Goal: Transaction & Acquisition: Book appointment/travel/reservation

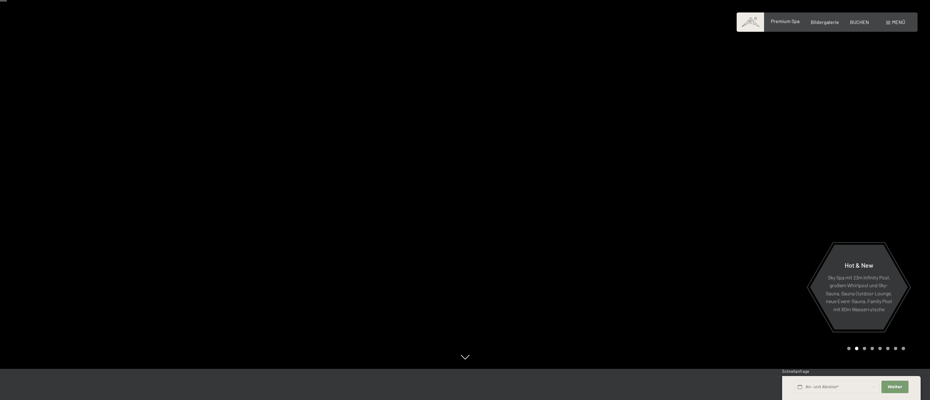
click at [786, 24] on div "Premium Spa" at bounding box center [785, 21] width 29 height 7
click at [783, 22] on span "Premium Spa" at bounding box center [785, 21] width 29 height 6
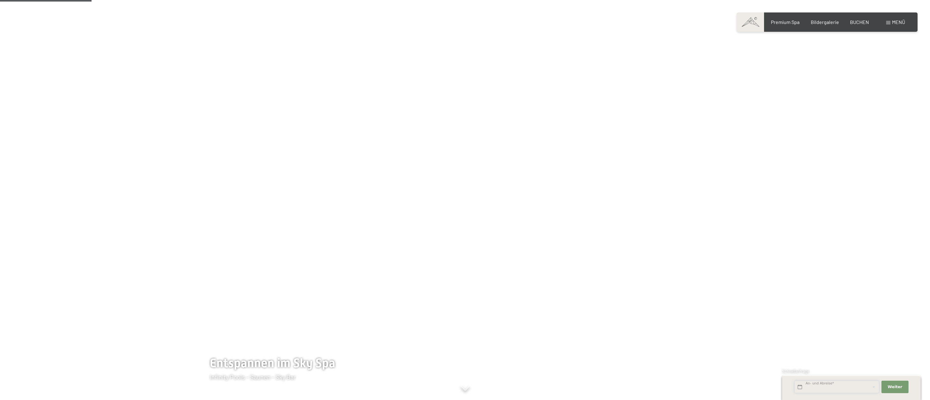
click at [820, 387] on input "text" at bounding box center [836, 386] width 85 height 13
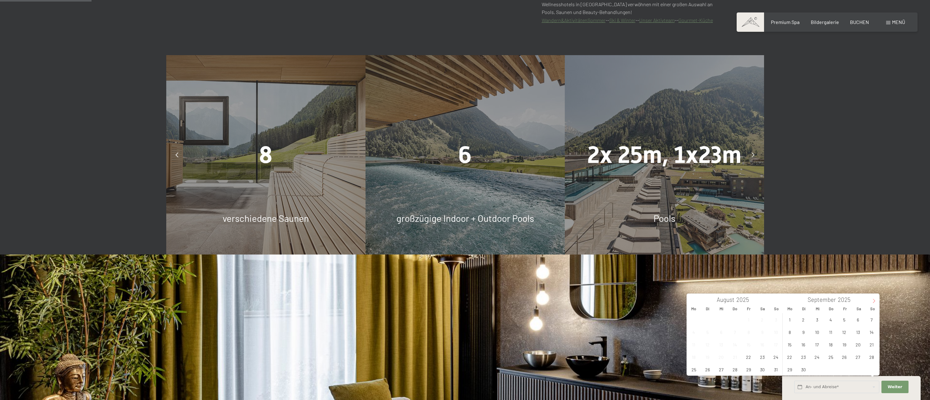
click at [874, 302] on icon at bounding box center [874, 301] width 4 height 4
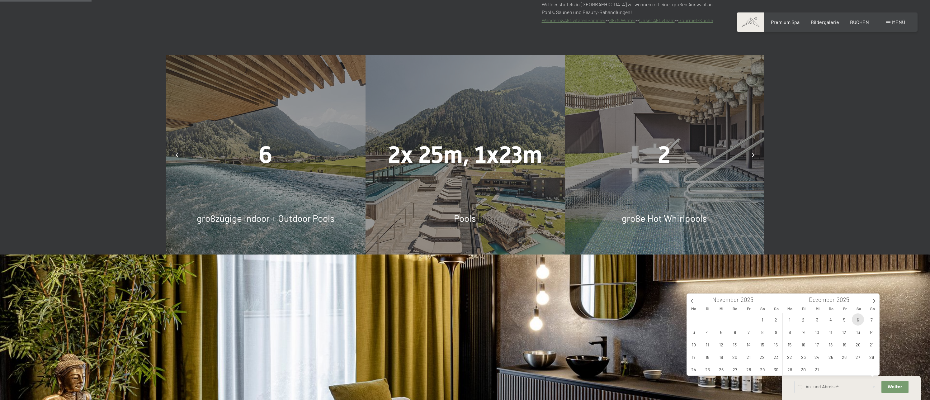
click at [857, 321] on span "6" at bounding box center [858, 319] width 12 height 12
click at [803, 334] on span "9" at bounding box center [803, 332] width 12 height 12
type input "Sa. 06.12.2025 - Di. 09.12.2025"
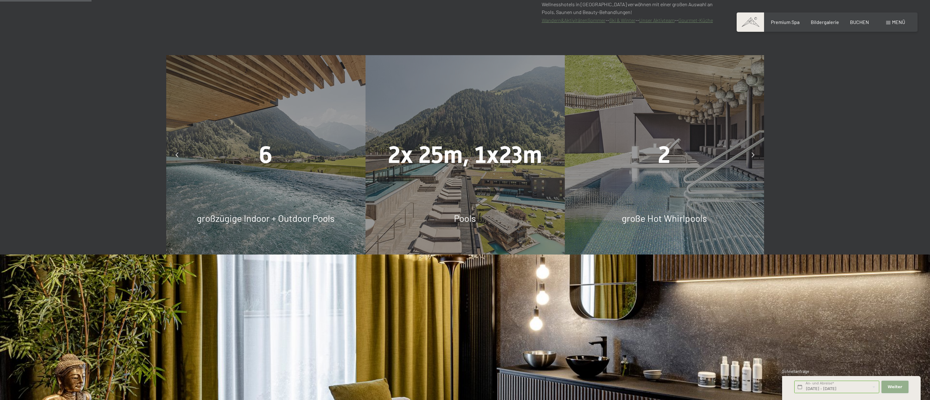
click at [894, 387] on span "Weiter" at bounding box center [894, 387] width 15 height 6
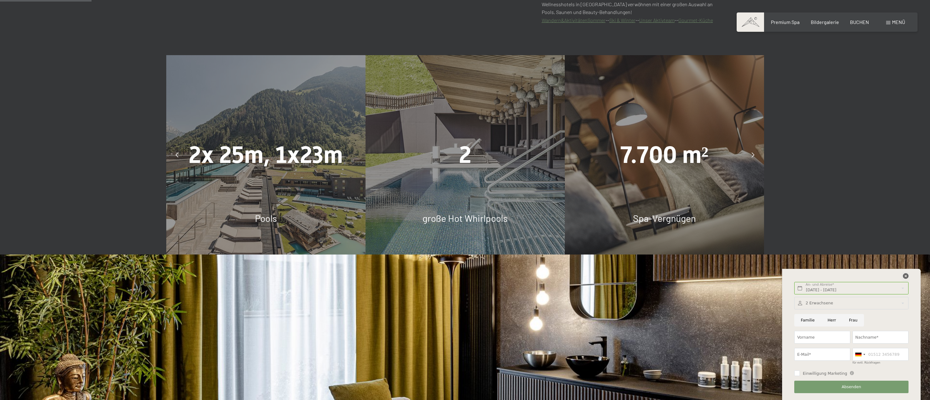
click at [905, 277] on icon at bounding box center [906, 276] width 6 height 6
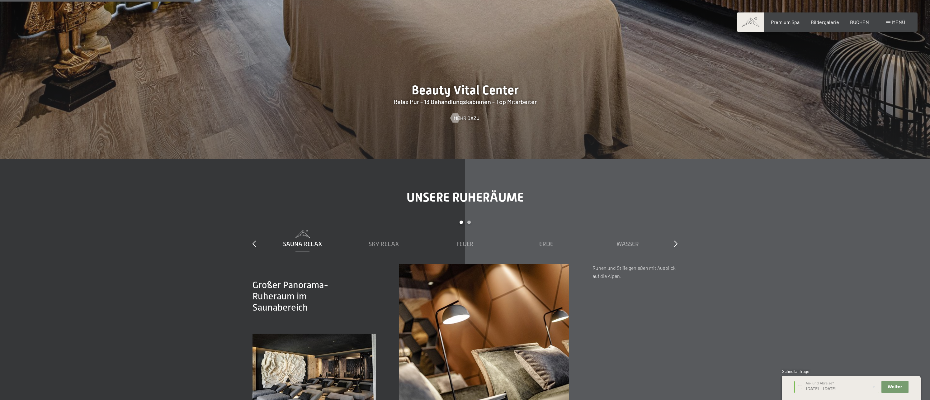
scroll to position [903, 0]
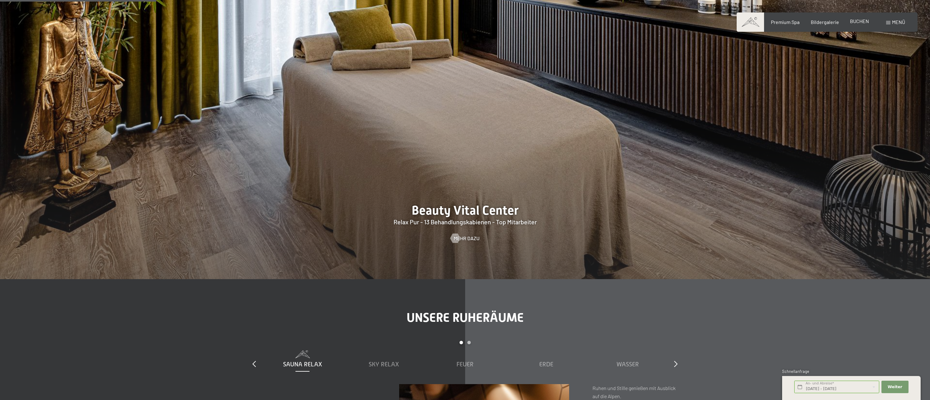
click at [857, 23] on span "BUCHEN" at bounding box center [859, 21] width 19 height 6
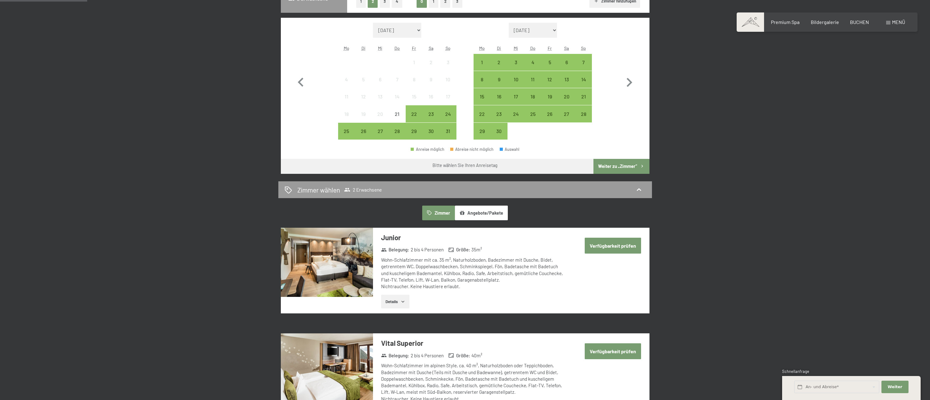
scroll to position [187, 0]
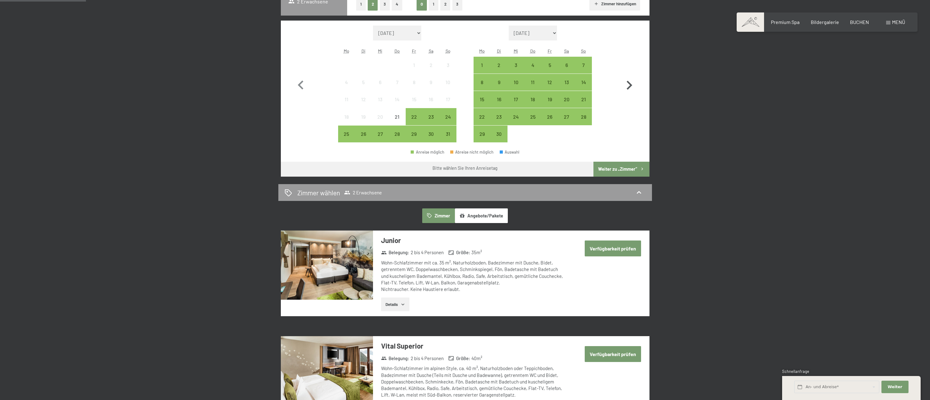
click at [630, 86] on icon "button" at bounding box center [630, 85] width 6 height 9
select select "2025-09-01"
select select "2025-10-01"
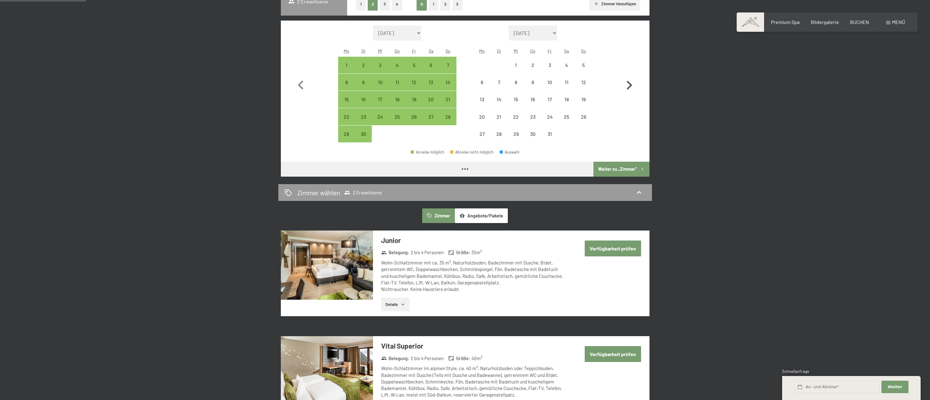
click at [630, 86] on icon "button" at bounding box center [630, 85] width 6 height 9
select select "2025-10-01"
select select "2025-11-01"
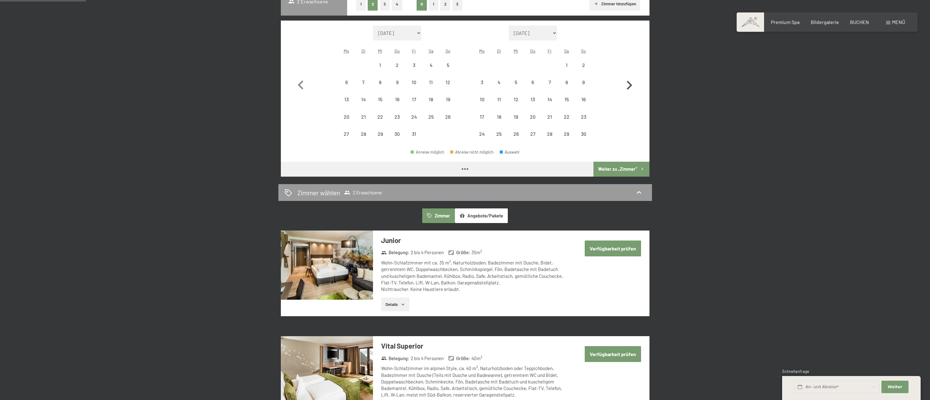
click at [630, 86] on icon "button" at bounding box center [630, 85] width 6 height 9
select select "2025-11-01"
select select "2025-12-01"
select select "2025-11-01"
select select "2025-12-01"
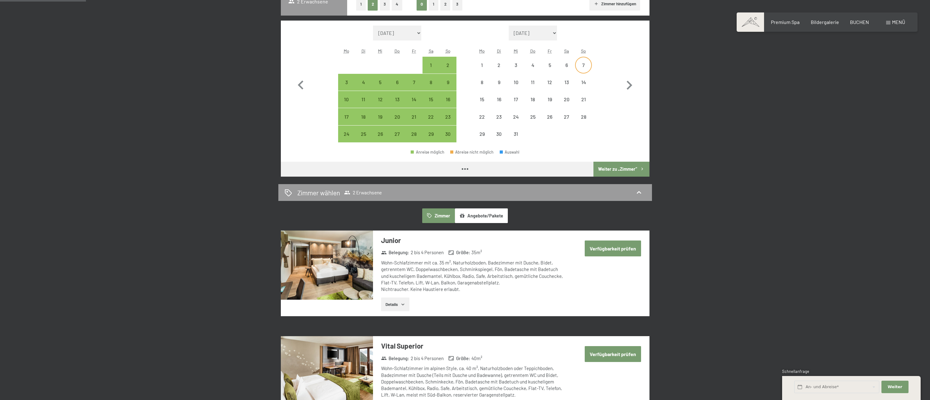
select select "2025-11-01"
select select "2025-12-01"
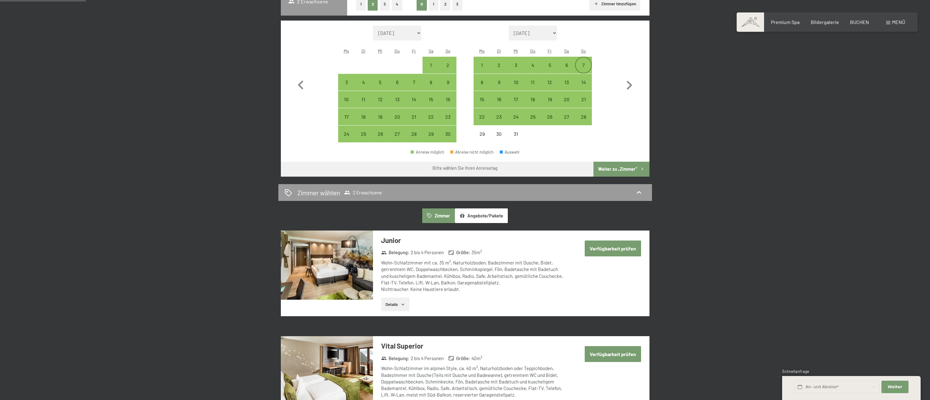
click at [584, 67] on div "7" at bounding box center [584, 71] width 16 height 16
select select "2025-11-01"
select select "2025-12-01"
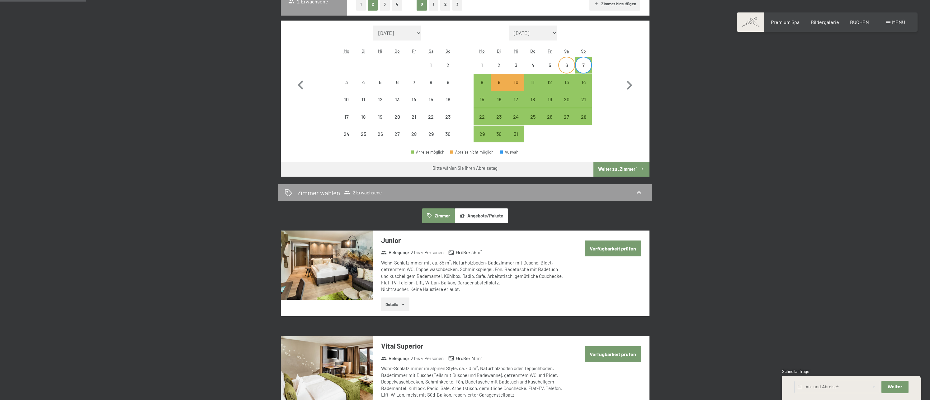
click at [567, 65] on div "6" at bounding box center [567, 71] width 16 height 16
select select "2025-11-01"
select select "2025-12-01"
click at [518, 82] on div "10" at bounding box center [516, 88] width 16 height 16
select select "2025-11-01"
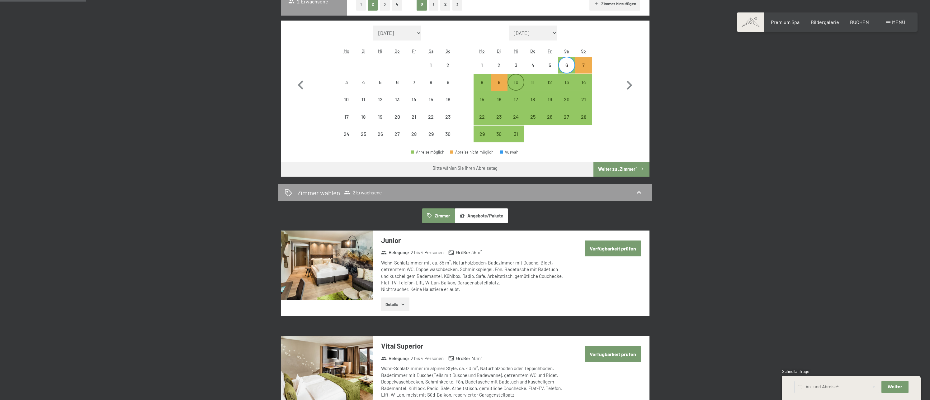
select select "2025-12-01"
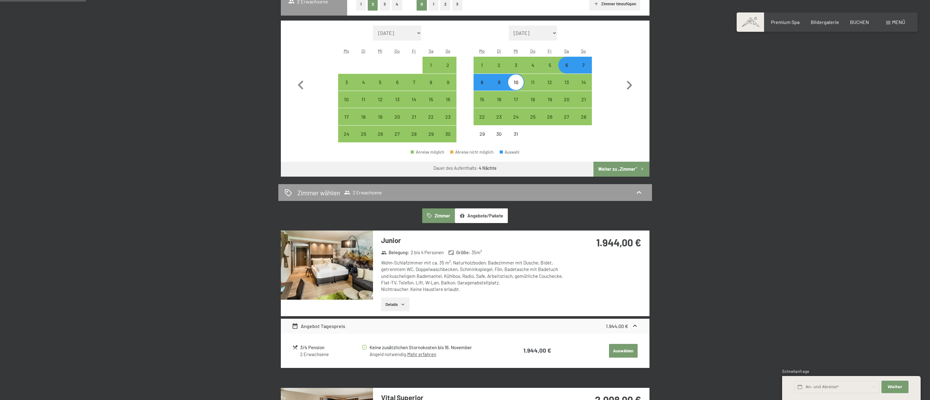
click at [612, 167] on button "Weiter zu „Zimmer“" at bounding box center [621, 169] width 56 height 15
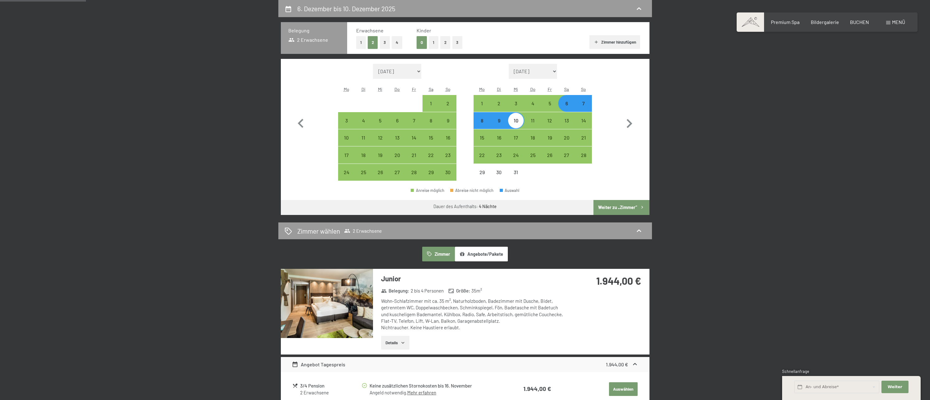
select select "[DATE]"
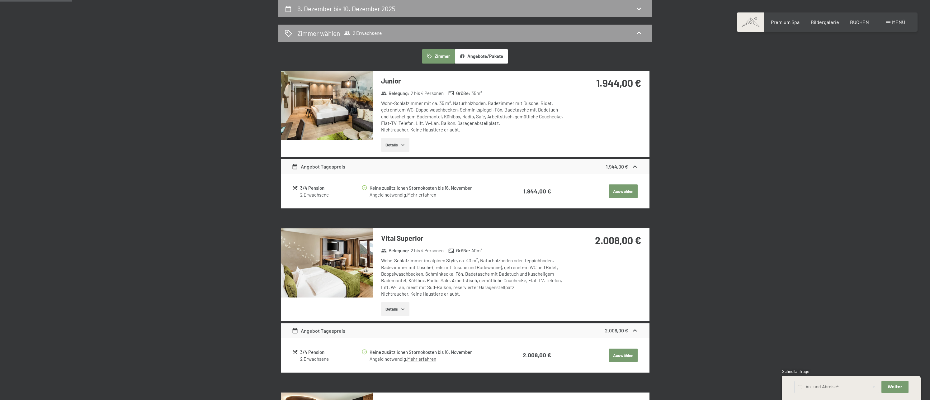
click at [402, 143] on icon "button" at bounding box center [402, 144] width 5 height 5
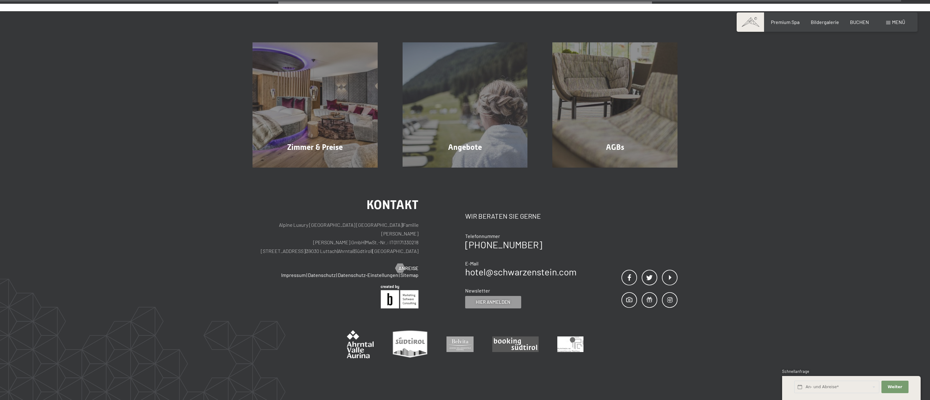
scroll to position [1743, 0]
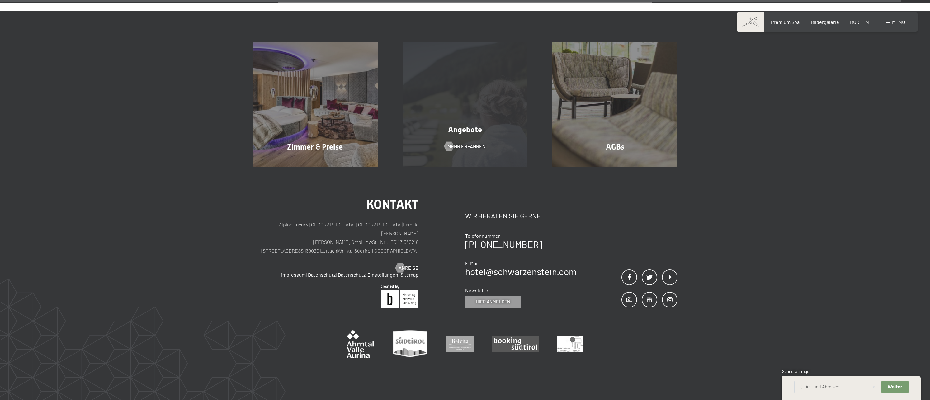
click at [457, 136] on div "Angebote Mehr erfahren" at bounding box center [465, 104] width 150 height 125
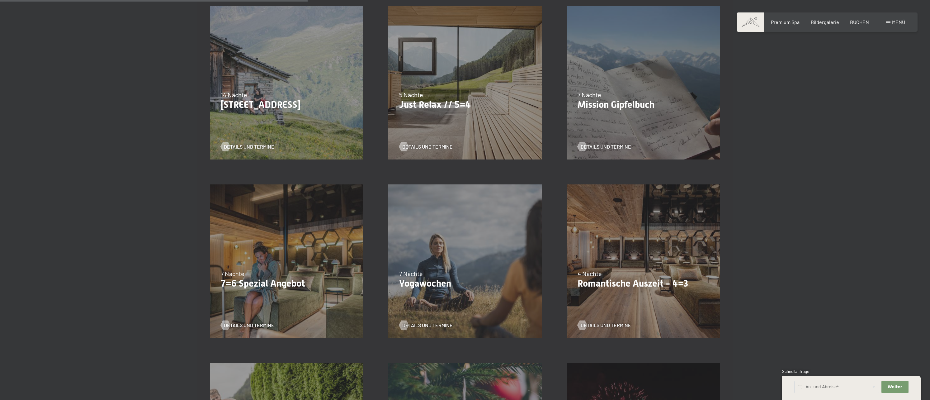
scroll to position [405, 0]
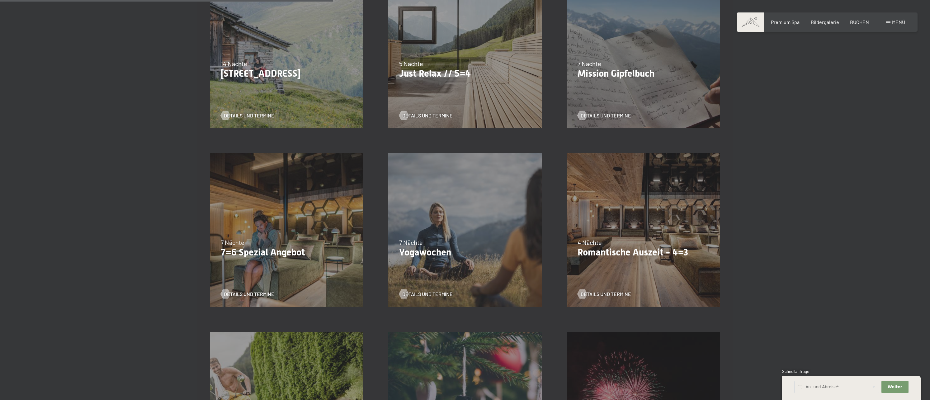
click at [608, 248] on p "Romantische Auszeit - 4=3" at bounding box center [643, 252] width 132 height 11
click at [603, 292] on span "Details und Termine" at bounding box center [612, 293] width 50 height 7
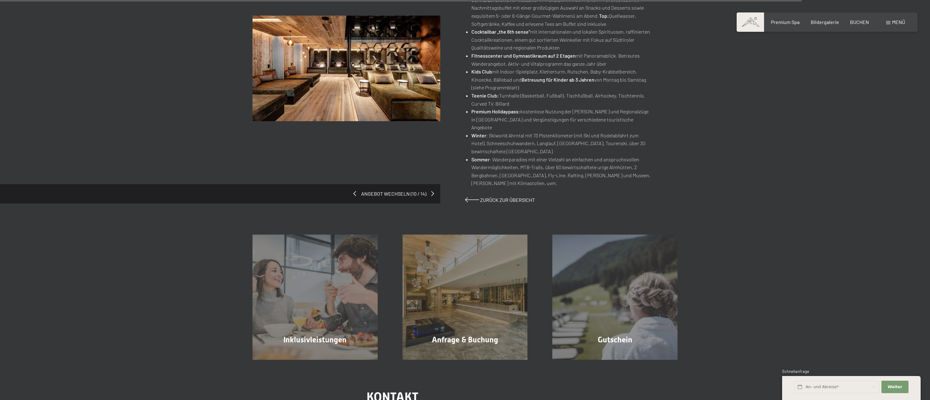
scroll to position [342, 0]
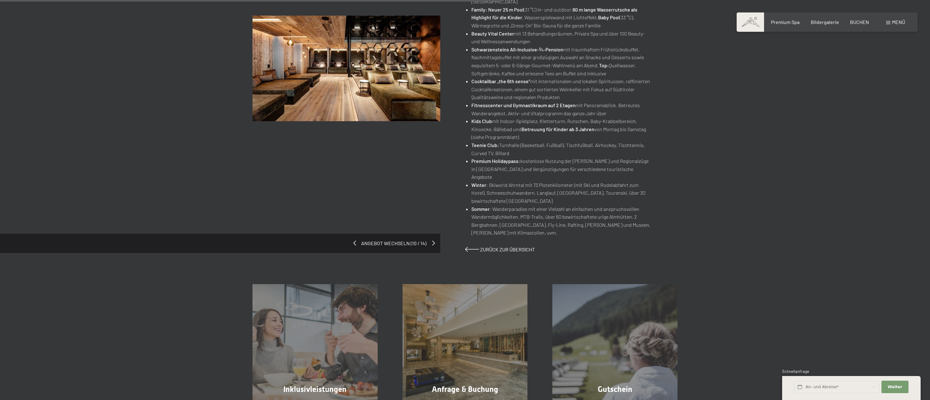
click at [433, 240] on span at bounding box center [433, 242] width 3 height 5
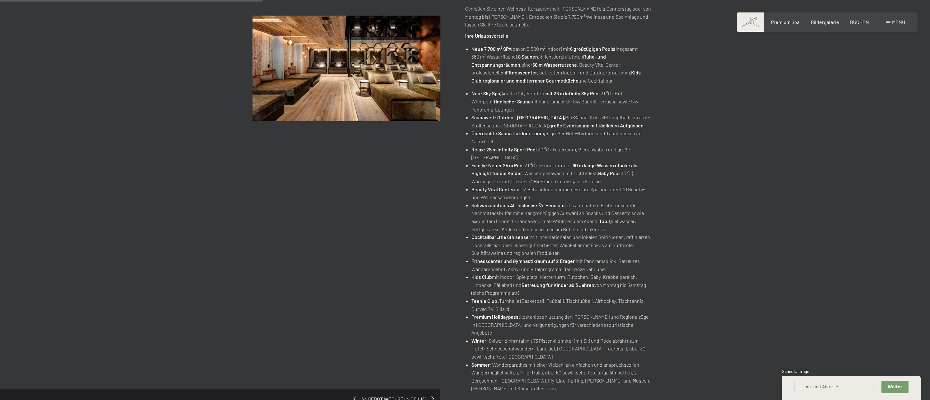
scroll to position [31, 0]
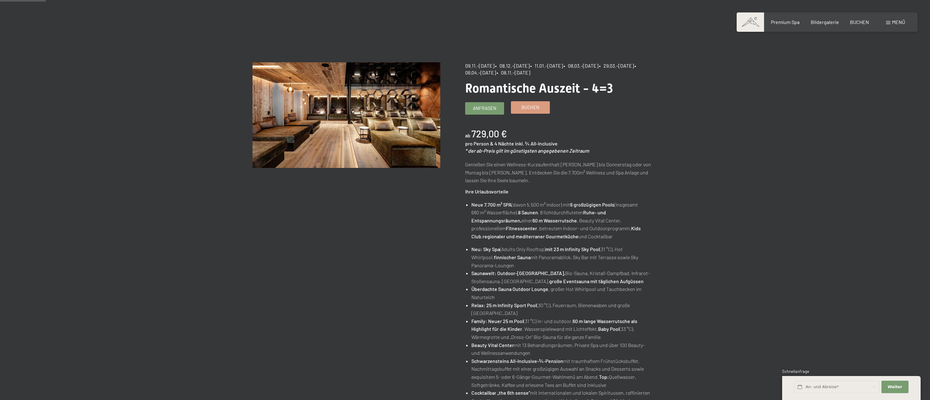
click at [520, 107] on link "Buchen" at bounding box center [530, 107] width 38 height 12
click at [486, 109] on span "Anfragen" at bounding box center [484, 107] width 23 height 7
click at [538, 109] on span "Buchen" at bounding box center [530, 107] width 18 height 7
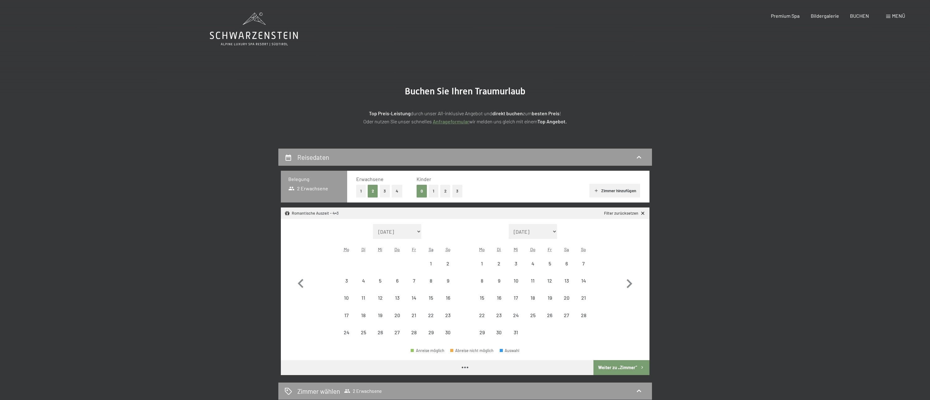
select select "2025-11-01"
select select "[DATE]"
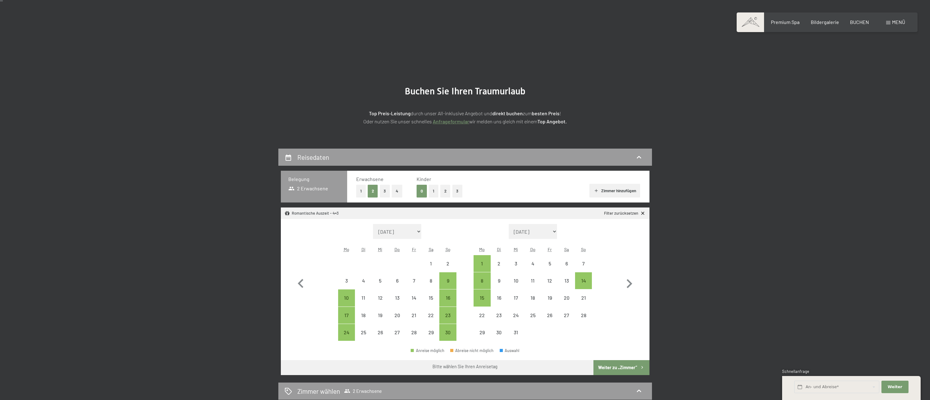
scroll to position [62, 0]
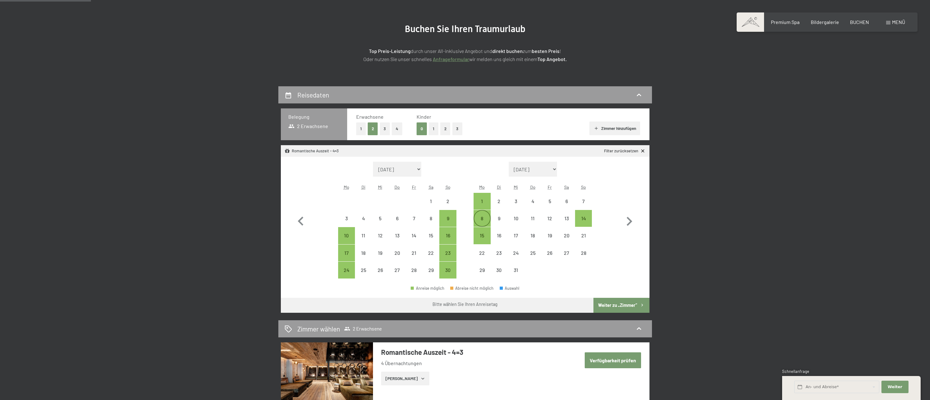
click at [484, 214] on div "8" at bounding box center [482, 218] width 16 height 16
select select "[DATE]"
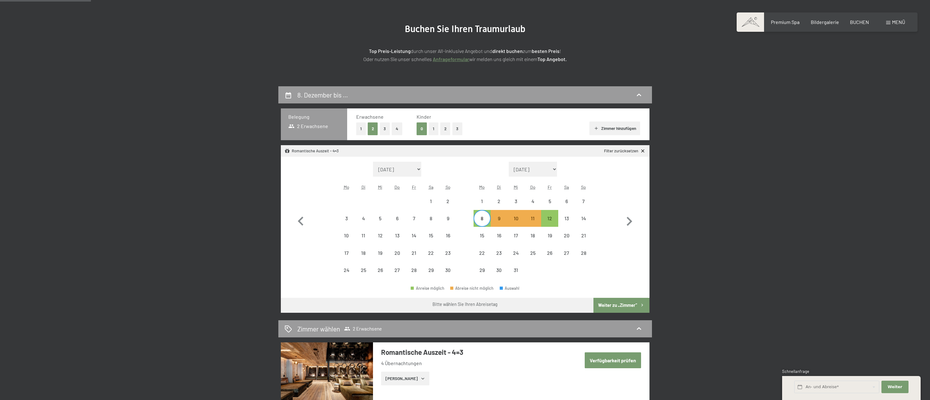
click at [609, 304] on button "Weiter zu „Zimmer“" at bounding box center [621, 305] width 56 height 15
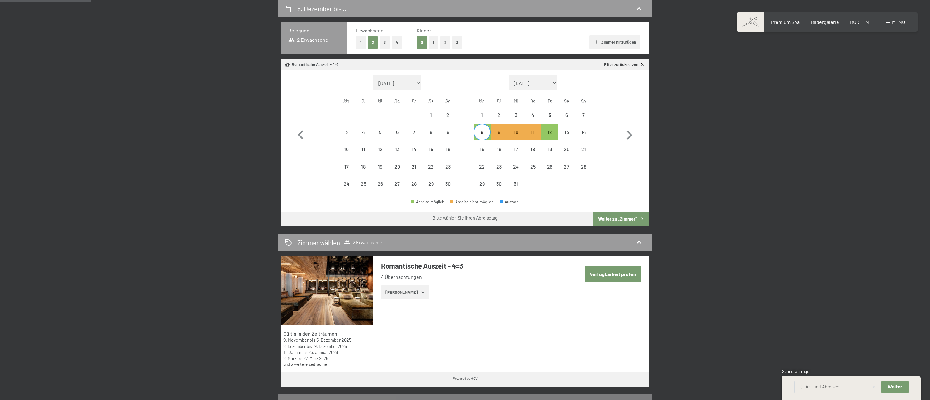
select select "[DATE]"
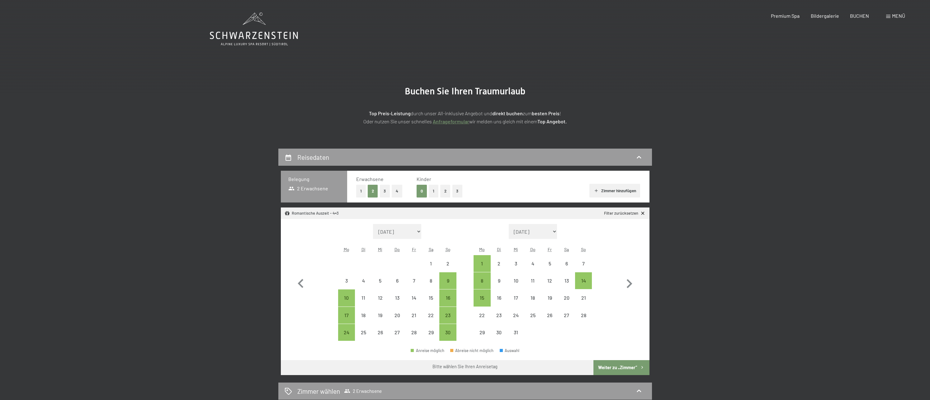
select select "[DATE]"
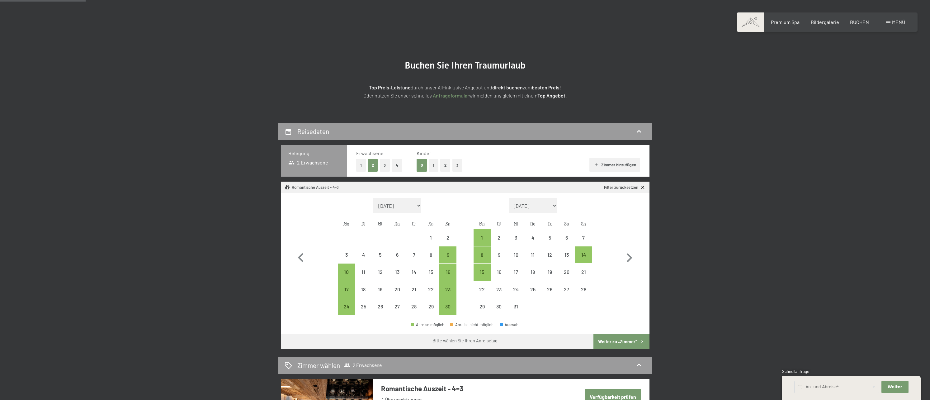
scroll to position [62, 0]
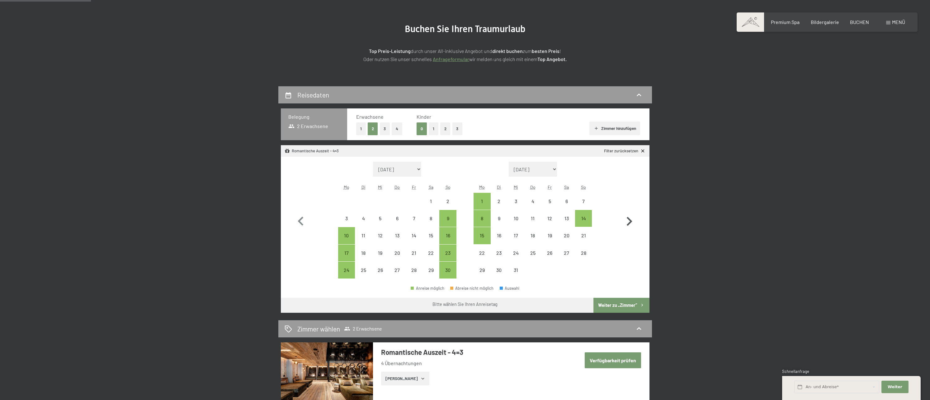
click at [628, 223] on icon "button" at bounding box center [629, 221] width 18 height 18
select select "[DATE]"
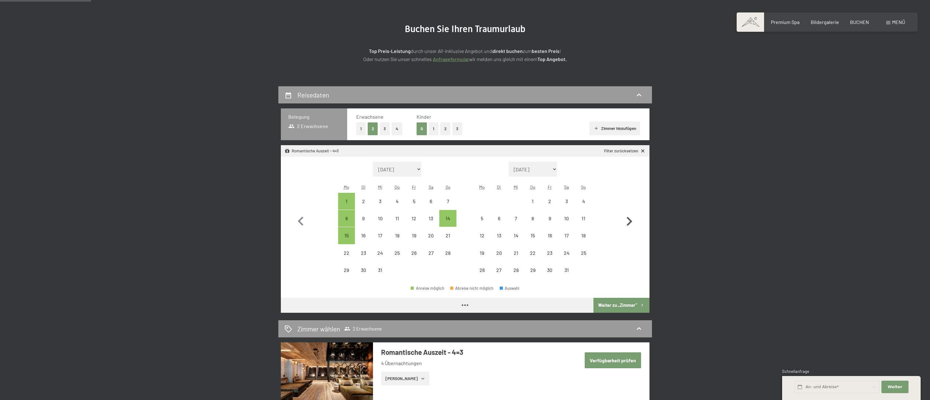
select select "[DATE]"
click at [628, 223] on icon "button" at bounding box center [629, 221] width 18 height 18
select select "[DATE]"
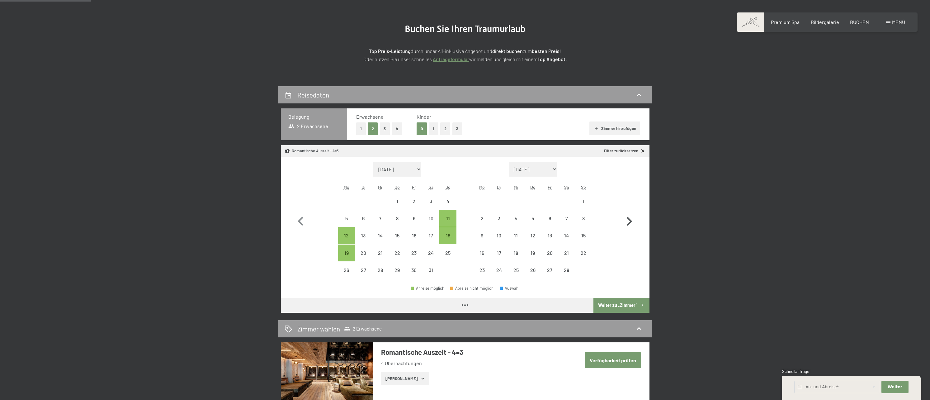
select select "[DATE]"
click at [628, 223] on icon "button" at bounding box center [629, 221] width 18 height 18
select select "[DATE]"
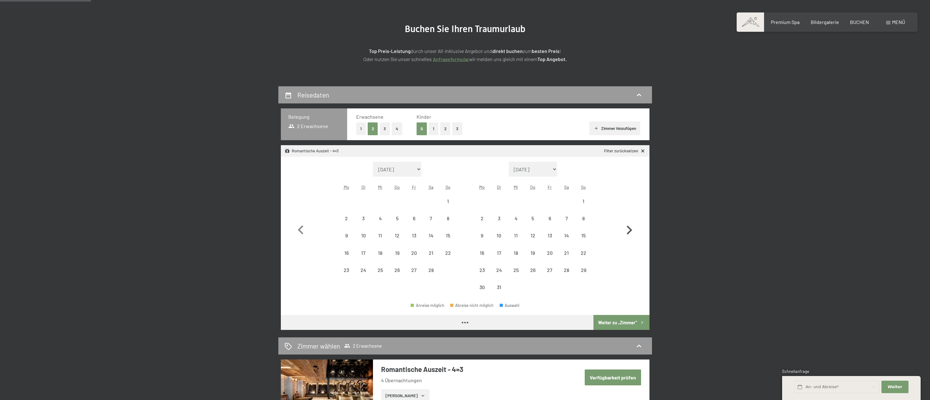
select select "[DATE]"
click at [581, 216] on div "8" at bounding box center [584, 224] width 16 height 16
select select "[DATE]"
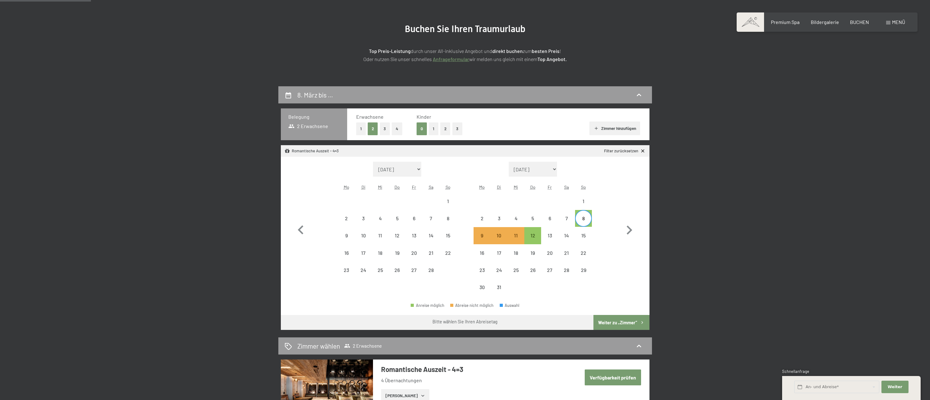
click at [623, 322] on button "Weiter zu „Zimmer“" at bounding box center [621, 322] width 56 height 15
select select "[DATE]"
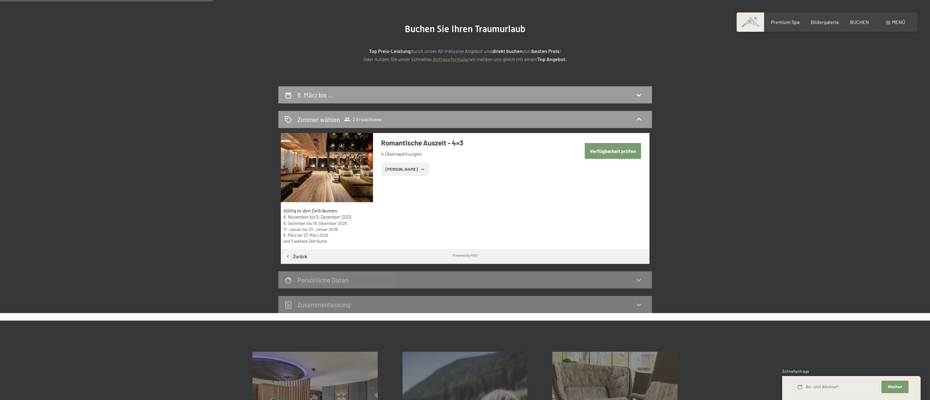
scroll to position [148, 0]
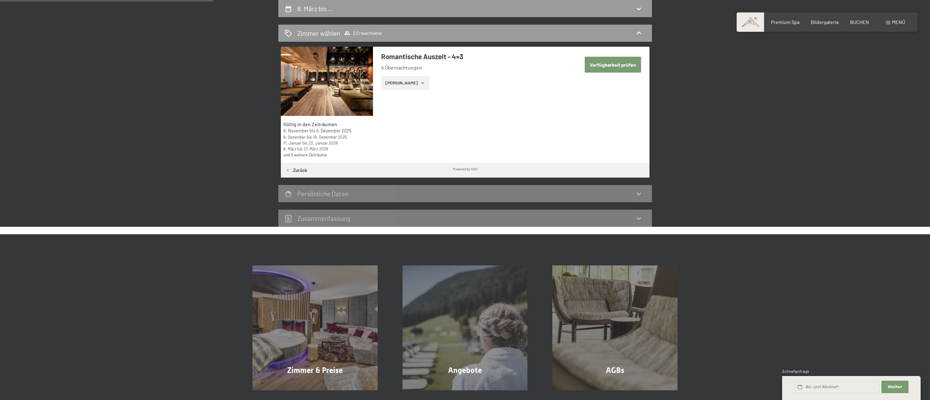
click at [620, 66] on button "Verfügbarkeit prüfen" at bounding box center [613, 65] width 56 height 16
select select "[DATE]"
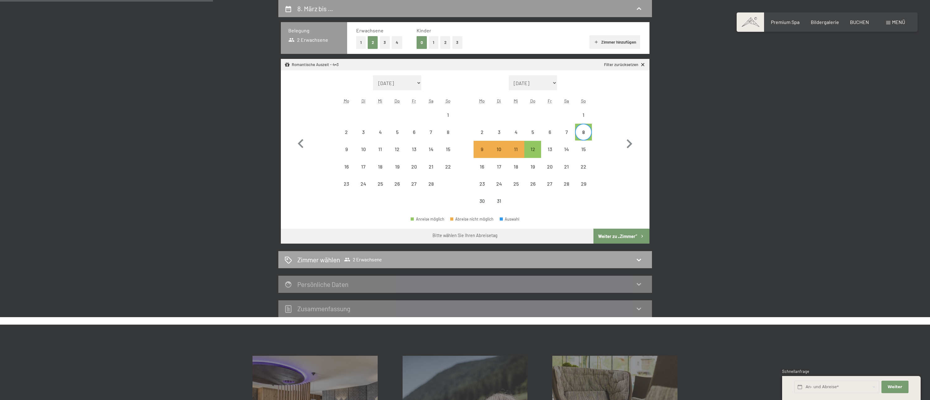
click at [640, 256] on icon at bounding box center [638, 259] width 7 height 7
select select "[DATE]"
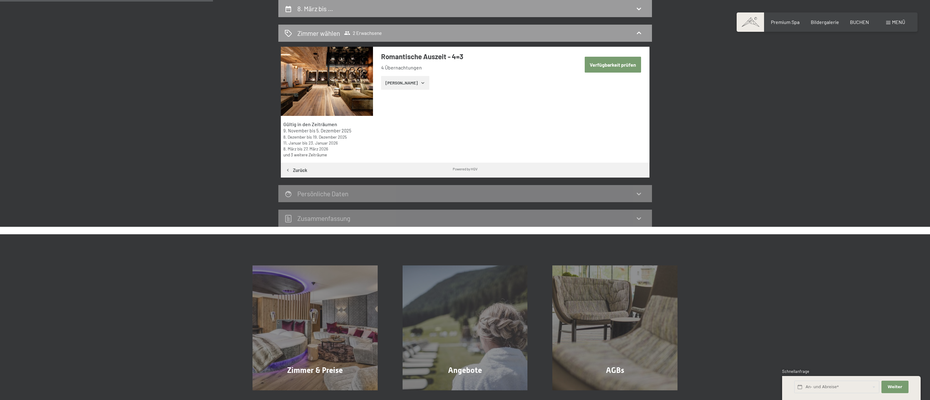
click at [613, 61] on button "Verfügbarkeit prüfen" at bounding box center [613, 65] width 56 height 16
select select "[DATE]"
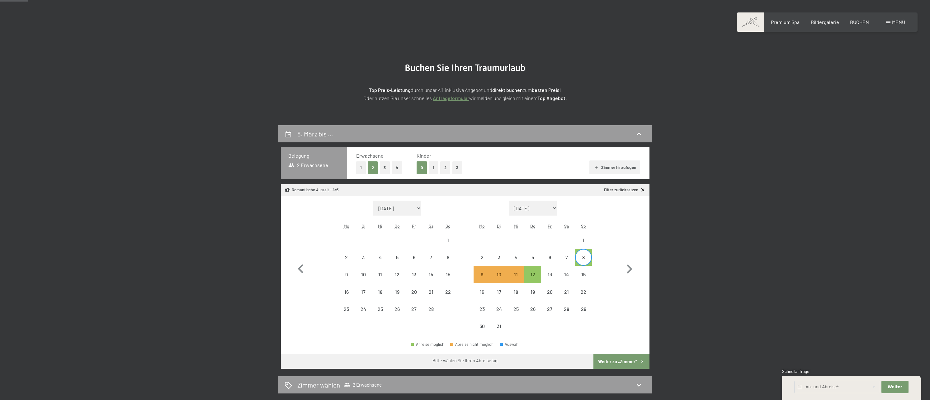
scroll to position [0, 0]
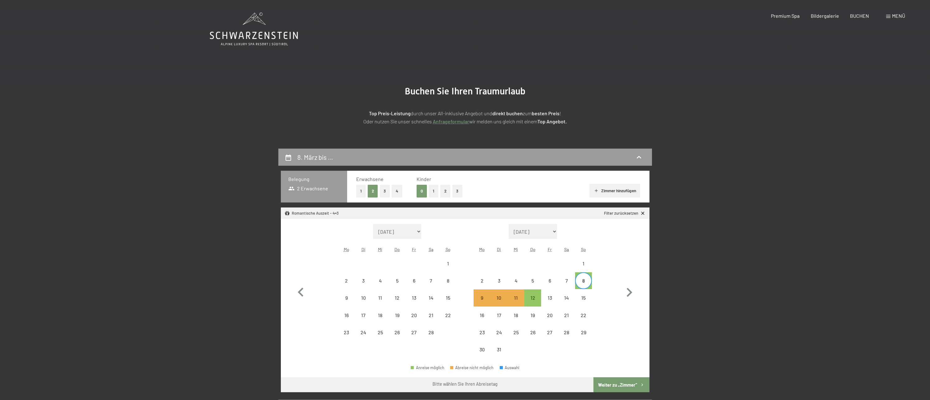
click at [616, 385] on button "Weiter zu „Zimmer“" at bounding box center [621, 384] width 56 height 15
select select "[DATE]"
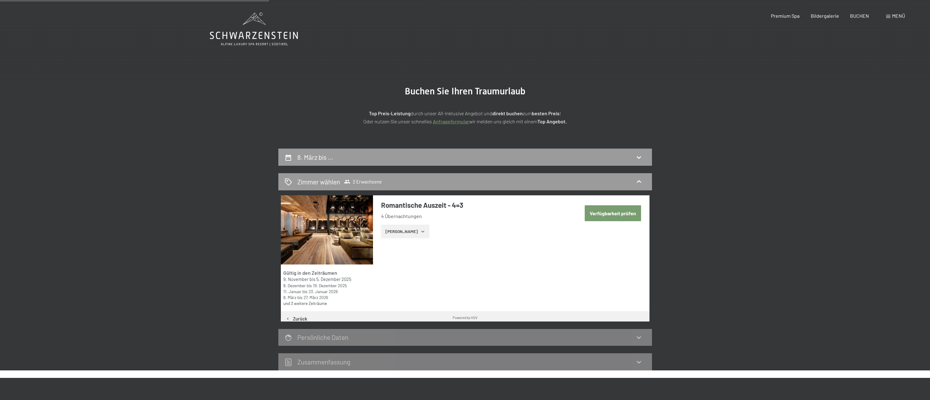
scroll to position [148, 0]
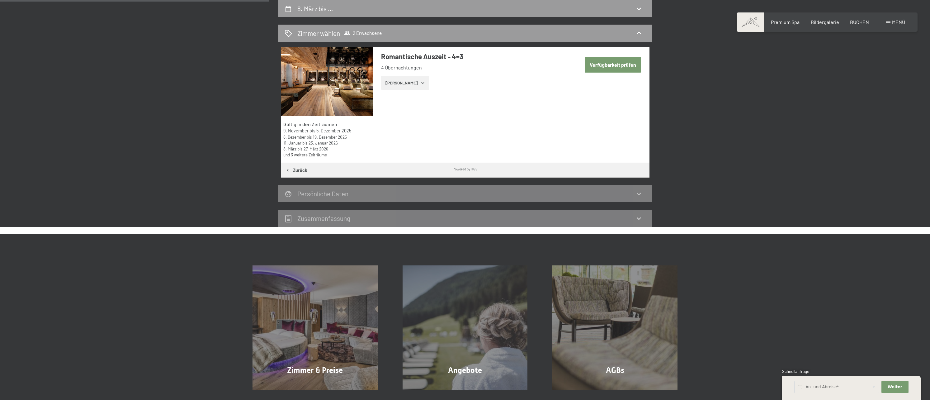
click at [400, 83] on button "[PERSON_NAME]" at bounding box center [405, 83] width 48 height 14
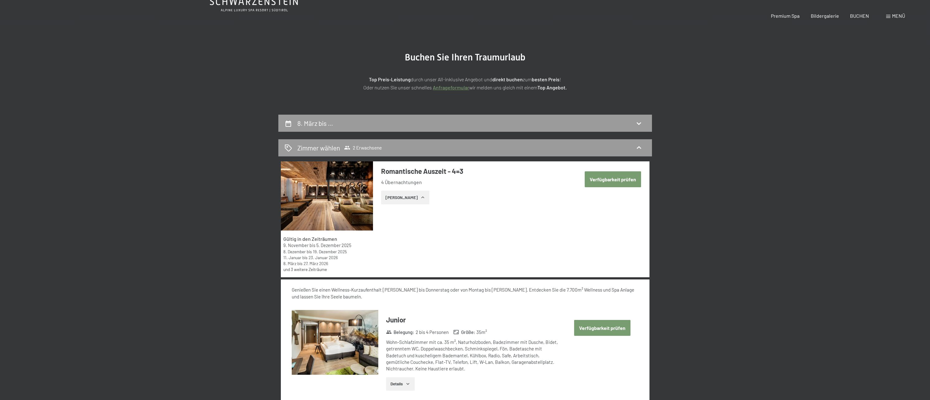
scroll to position [0, 0]
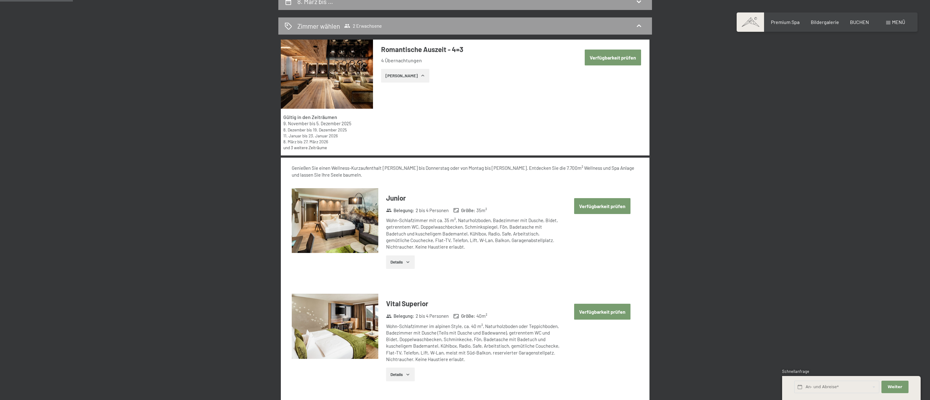
click at [599, 203] on button "Verfügbarkeit prüfen" at bounding box center [602, 206] width 56 height 16
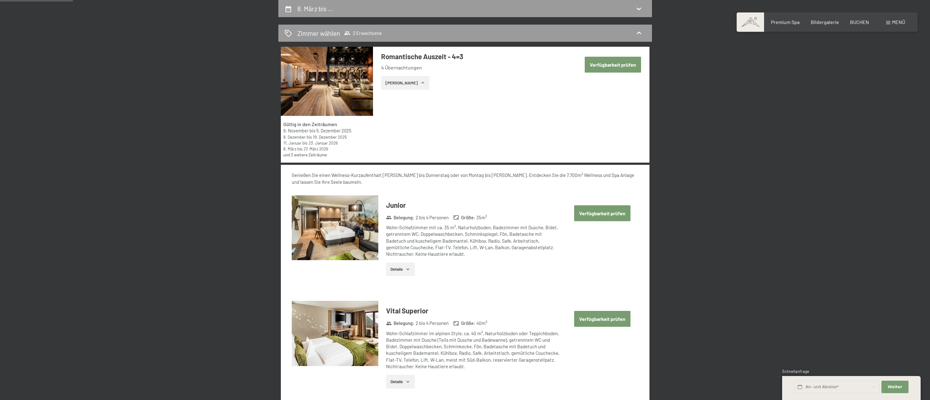
select select "[DATE]"
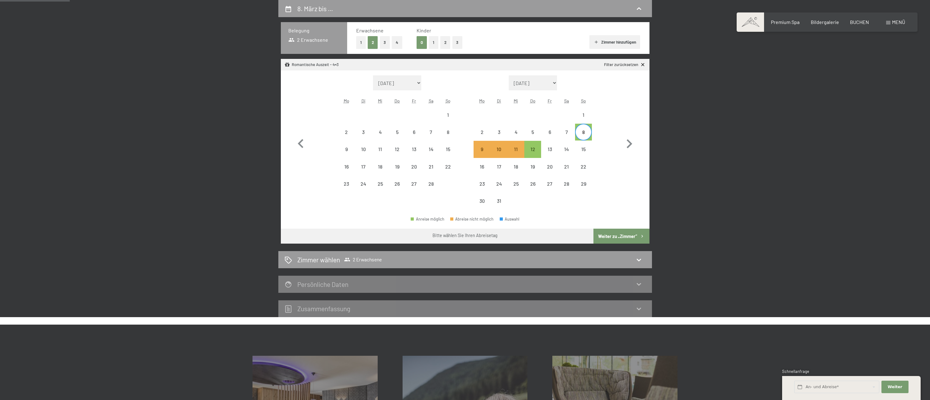
click at [627, 236] on button "Weiter zu „Zimmer“" at bounding box center [621, 235] width 56 height 15
select select "[DATE]"
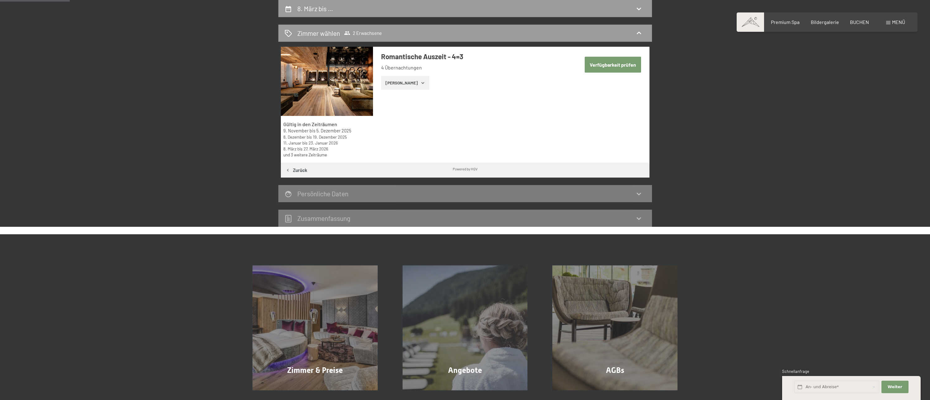
click at [611, 64] on button "Verfügbarkeit prüfen" at bounding box center [613, 65] width 56 height 16
select select "[DATE]"
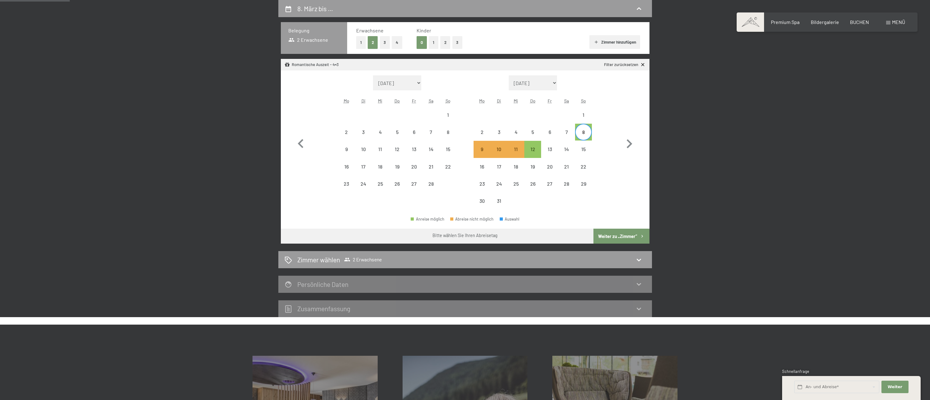
click at [623, 233] on button "Weiter zu „Zimmer“" at bounding box center [621, 235] width 56 height 15
select select "[DATE]"
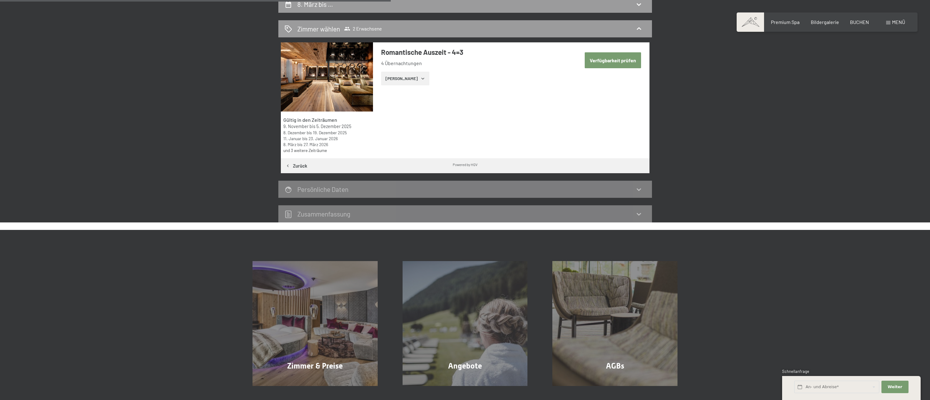
scroll to position [117, 0]
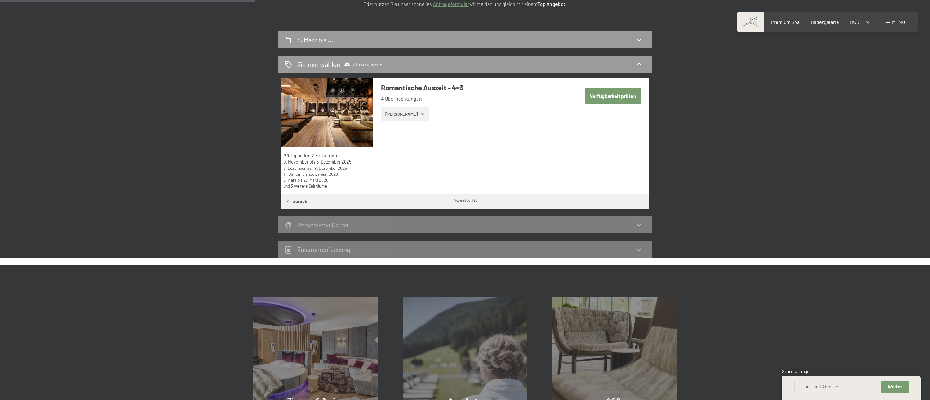
click at [413, 111] on button "[PERSON_NAME]" at bounding box center [405, 114] width 48 height 14
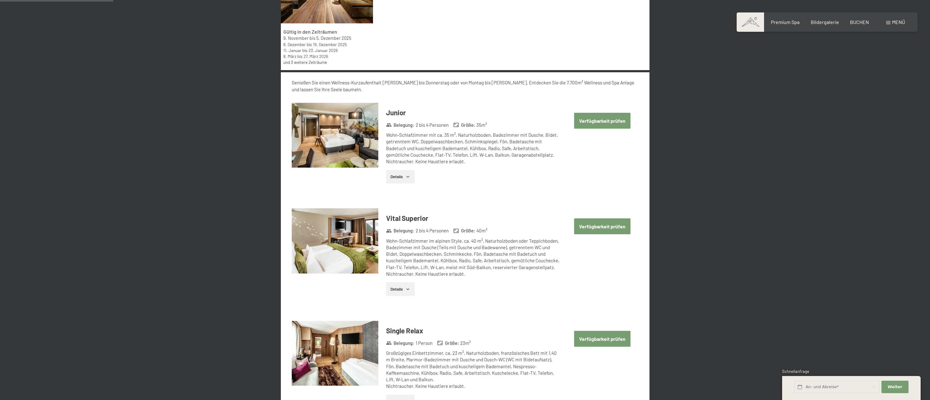
scroll to position [242, 0]
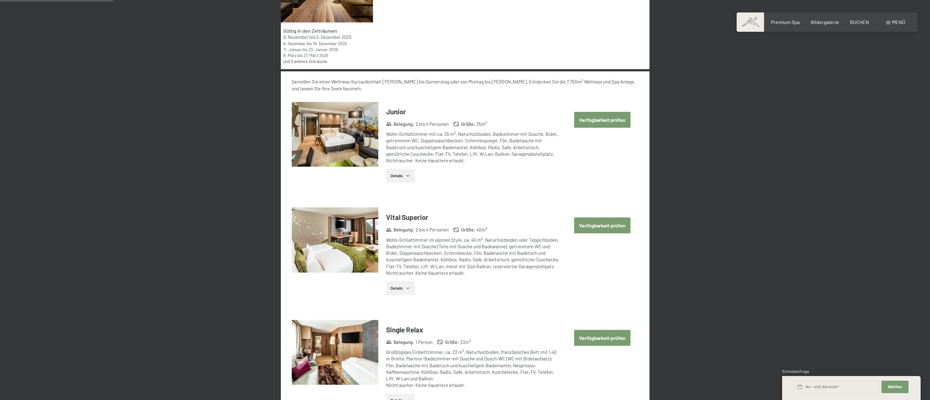
click at [595, 227] on button "Verfügbarkeit prüfen" at bounding box center [602, 225] width 56 height 16
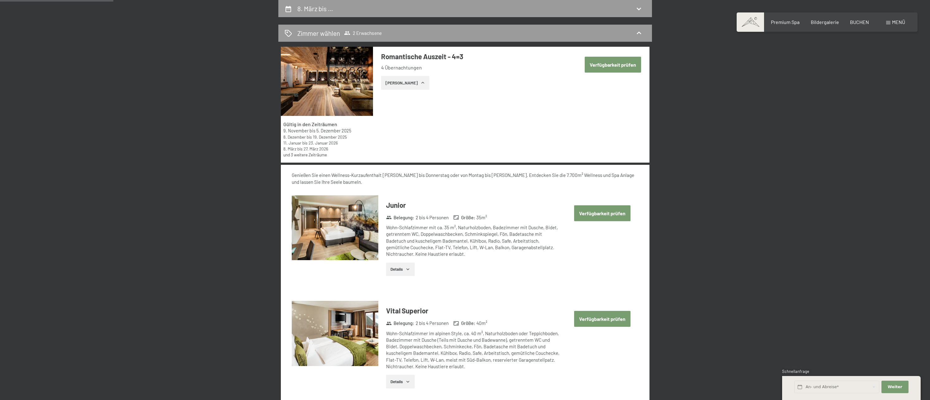
select select "[DATE]"
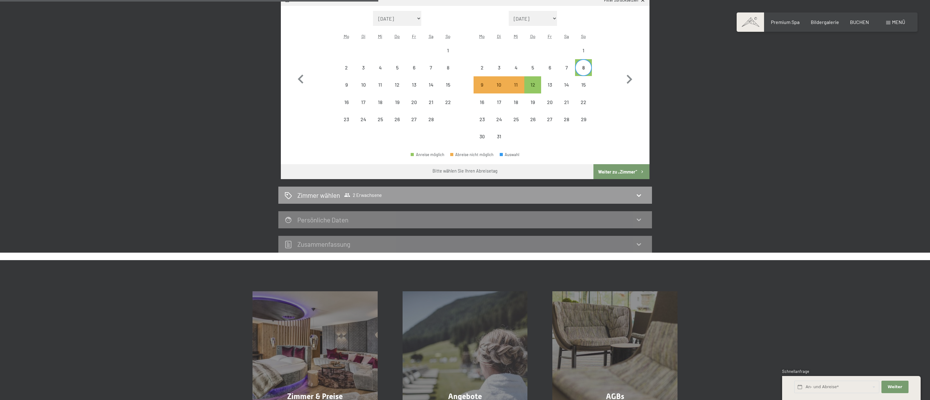
scroll to position [211, 0]
